Goal: Submit feedback/report problem

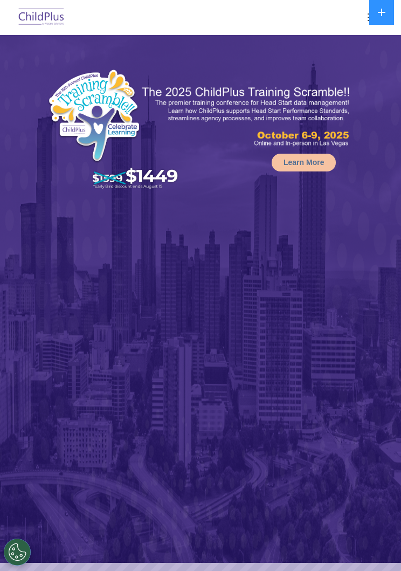
scroll to position [108, 0]
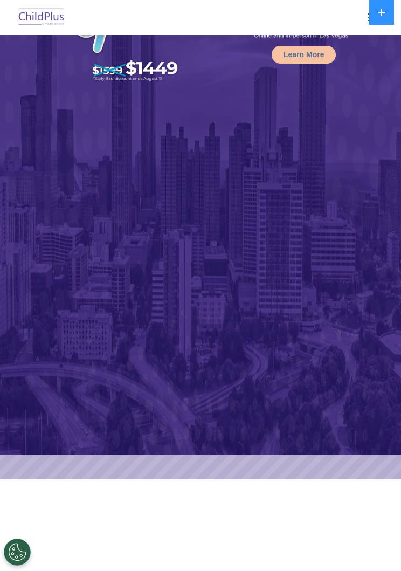
select select "MEDIUM"
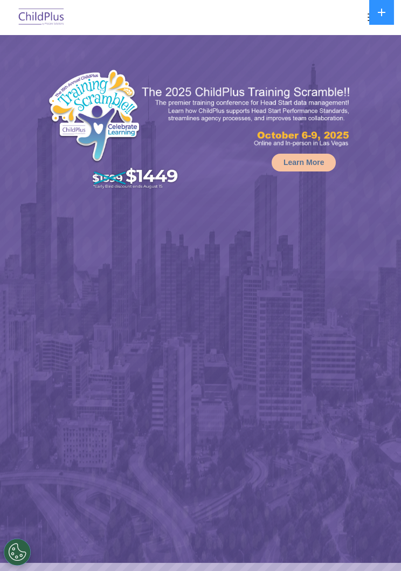
select select "MEDIUM"
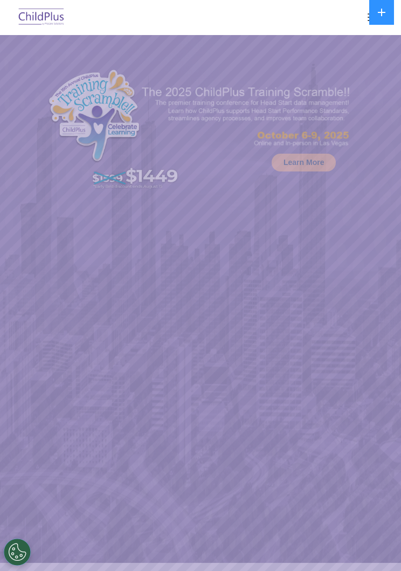
scroll to position [40, 0]
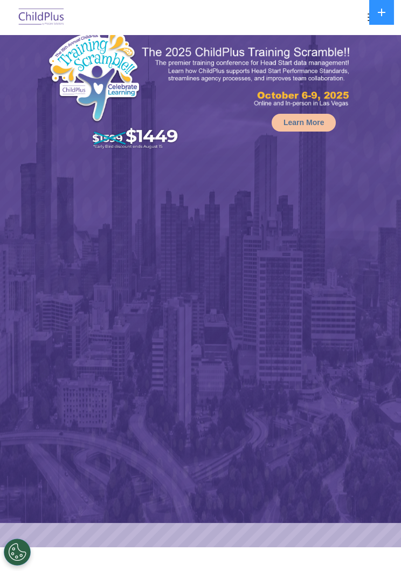
select select "MEDIUM"
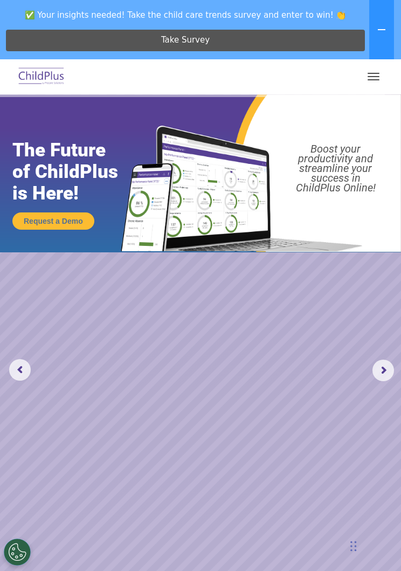
scroll to position [0, 0]
